Goal: Information Seeking & Learning: Understand process/instructions

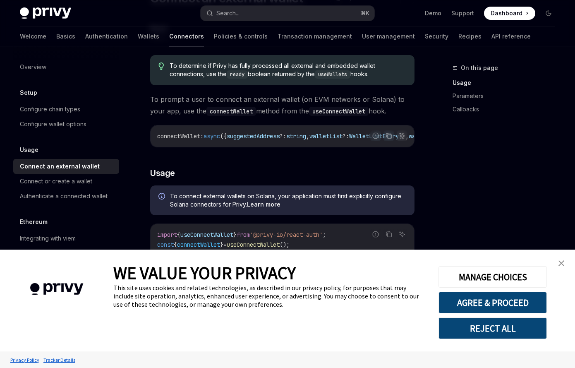
scroll to position [87, 0]
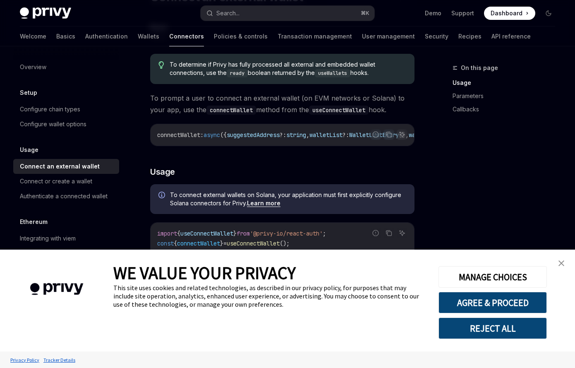
click at [559, 264] on img "close banner" at bounding box center [562, 263] width 6 height 6
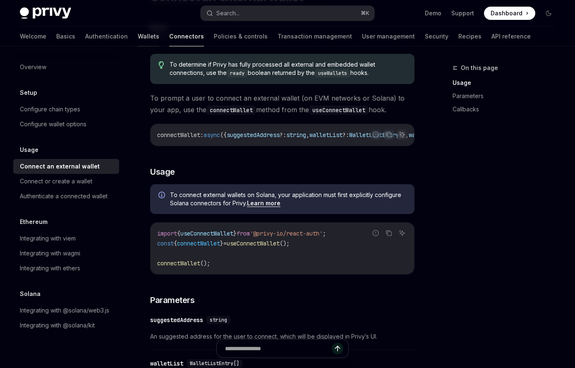
click at [138, 36] on link "Wallets" at bounding box center [149, 36] width 22 height 20
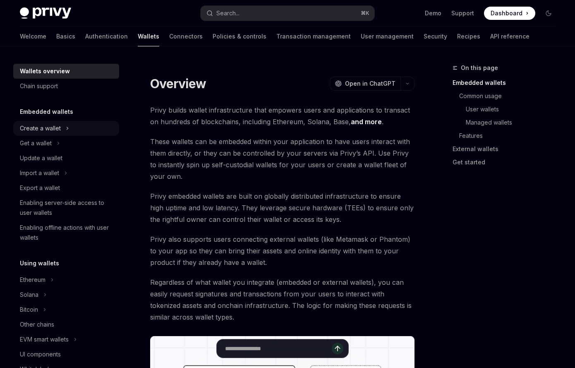
click at [69, 125] on div "Create a wallet" at bounding box center [66, 128] width 106 height 15
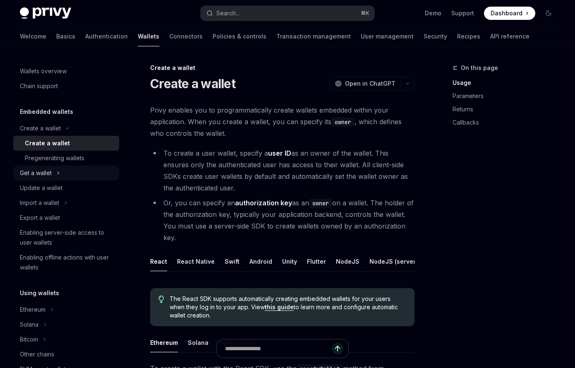
click at [58, 174] on icon at bounding box center [58, 173] width 3 height 10
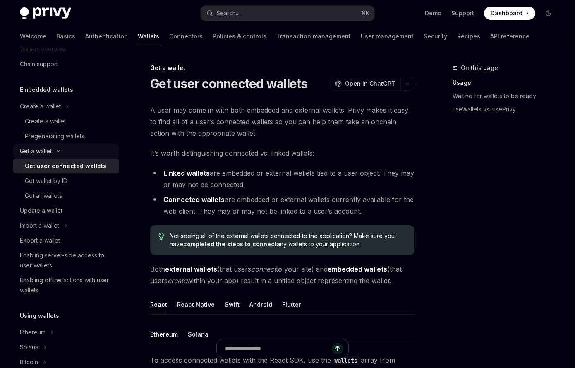
click at [53, 151] on div "Get a wallet" at bounding box center [66, 151] width 106 height 15
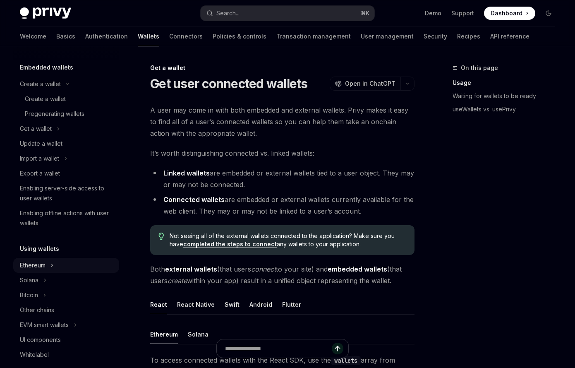
scroll to position [41, 0]
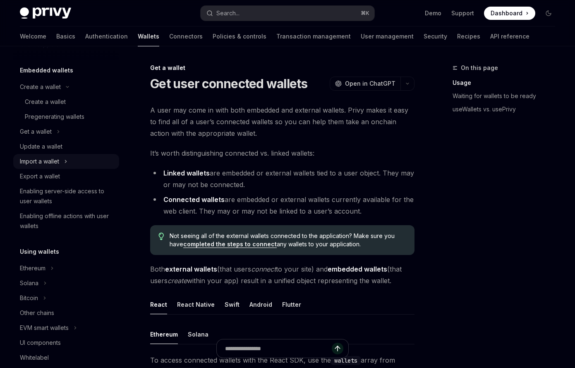
click at [56, 167] on div "Import a wallet" at bounding box center [66, 161] width 106 height 15
type textarea "*"
